Goal: Task Accomplishment & Management: Use online tool/utility

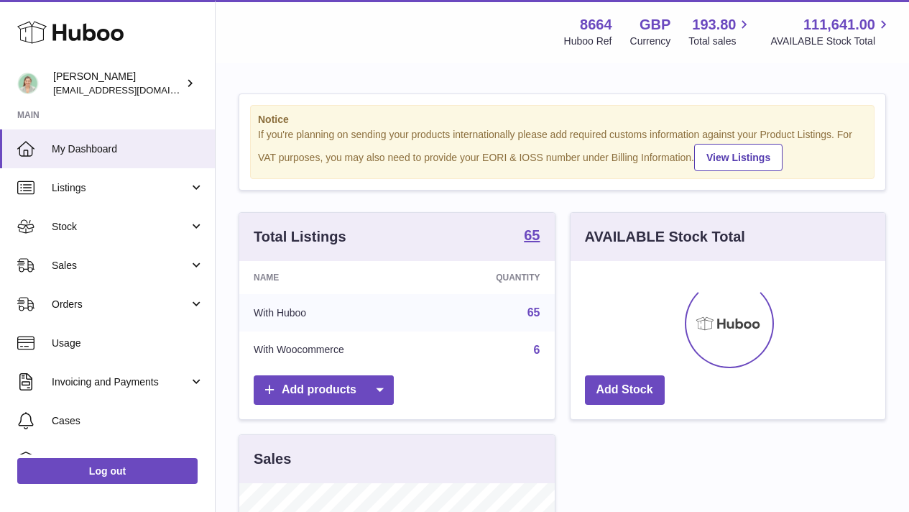
scroll to position [224, 315]
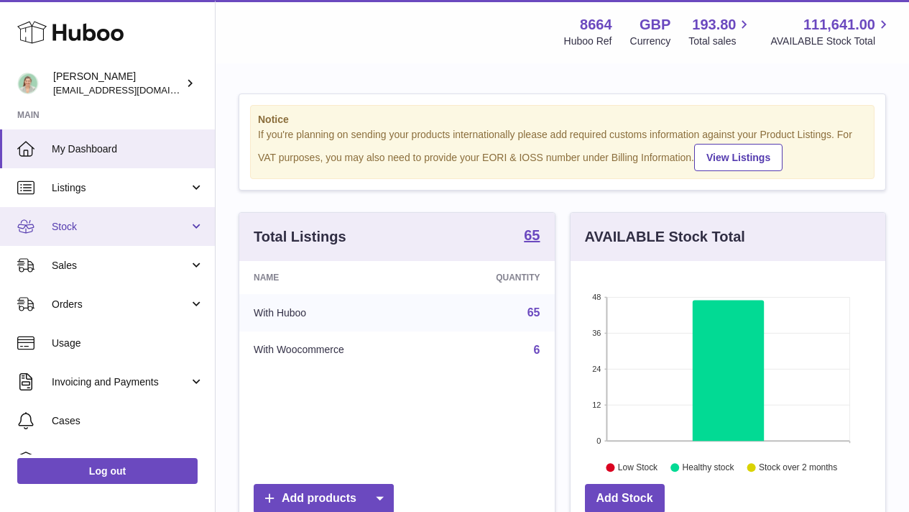
click at [147, 226] on span "Stock" at bounding box center [120, 227] width 137 height 14
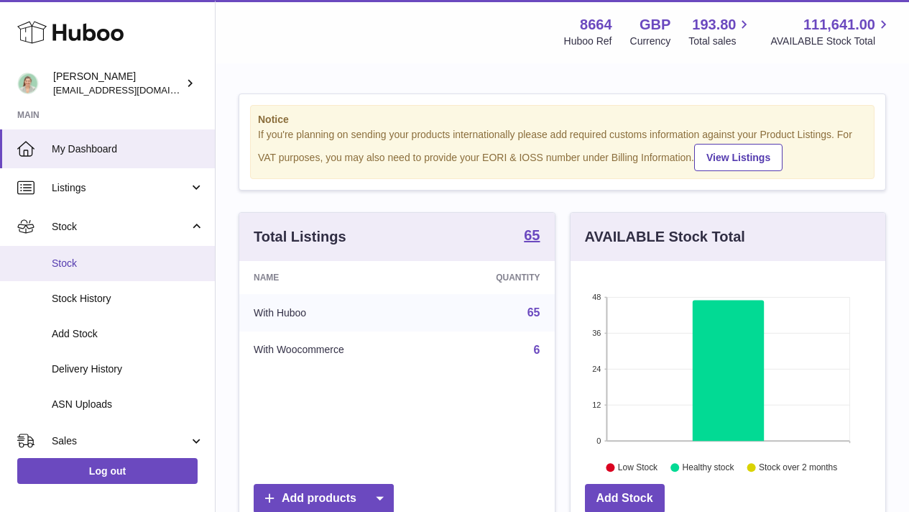
click at [144, 259] on span "Stock" at bounding box center [128, 264] width 152 height 14
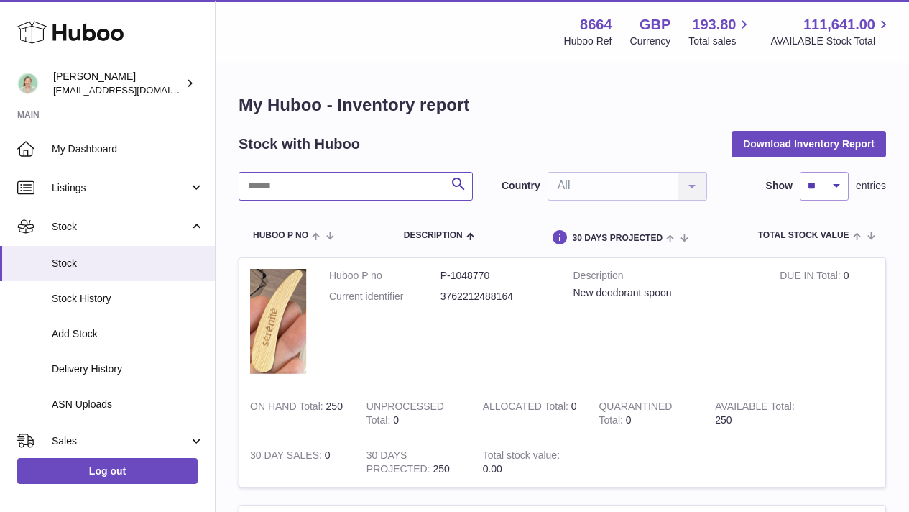
click at [374, 179] on input "text" at bounding box center [356, 186] width 234 height 29
type input "***"
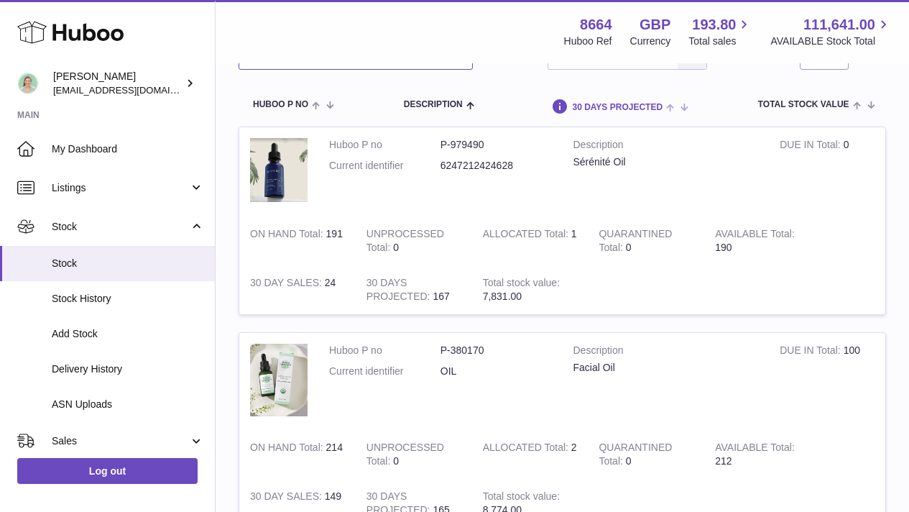
scroll to position [195, 0]
